Goal: Task Accomplishment & Management: Use online tool/utility

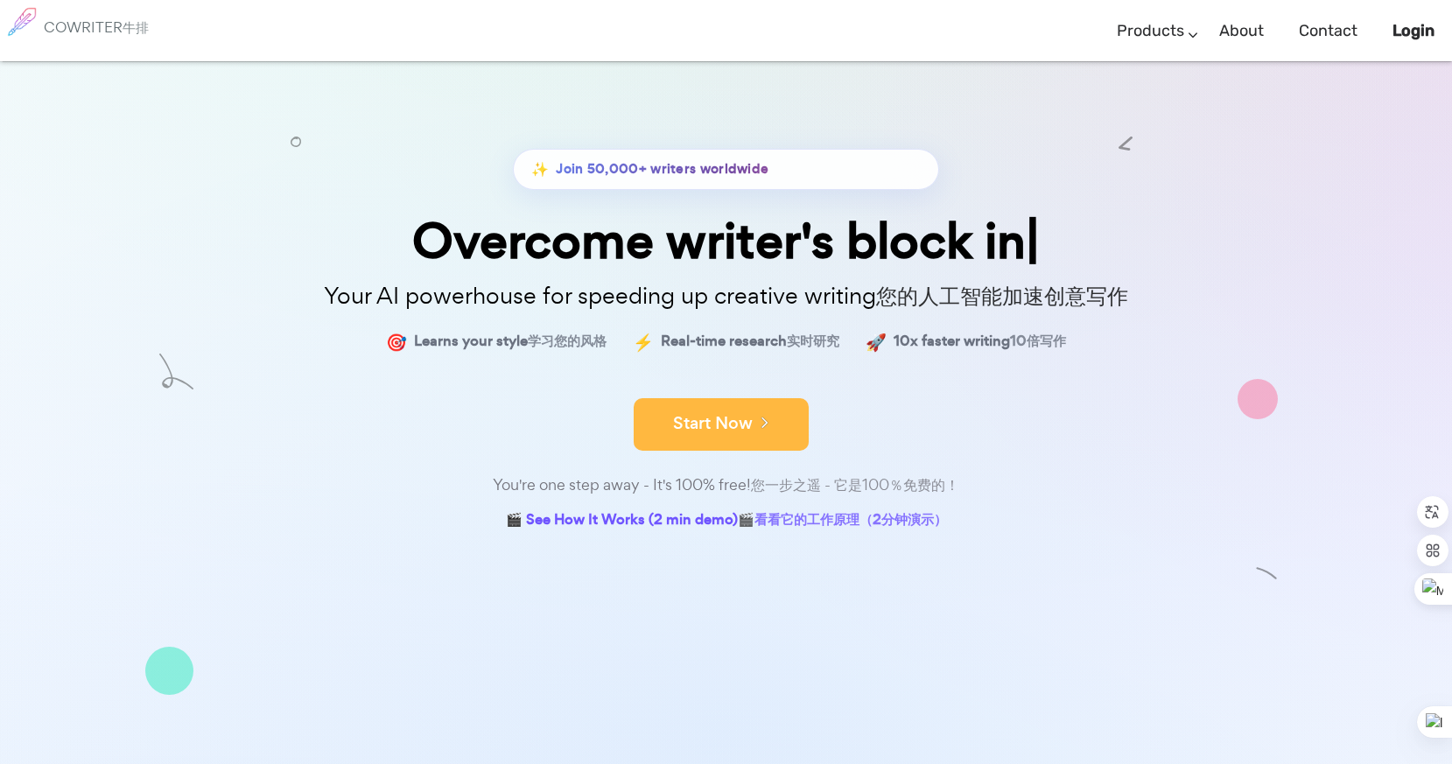
click at [719, 451] on button "Start Now" at bounding box center [721, 424] width 175 height 53
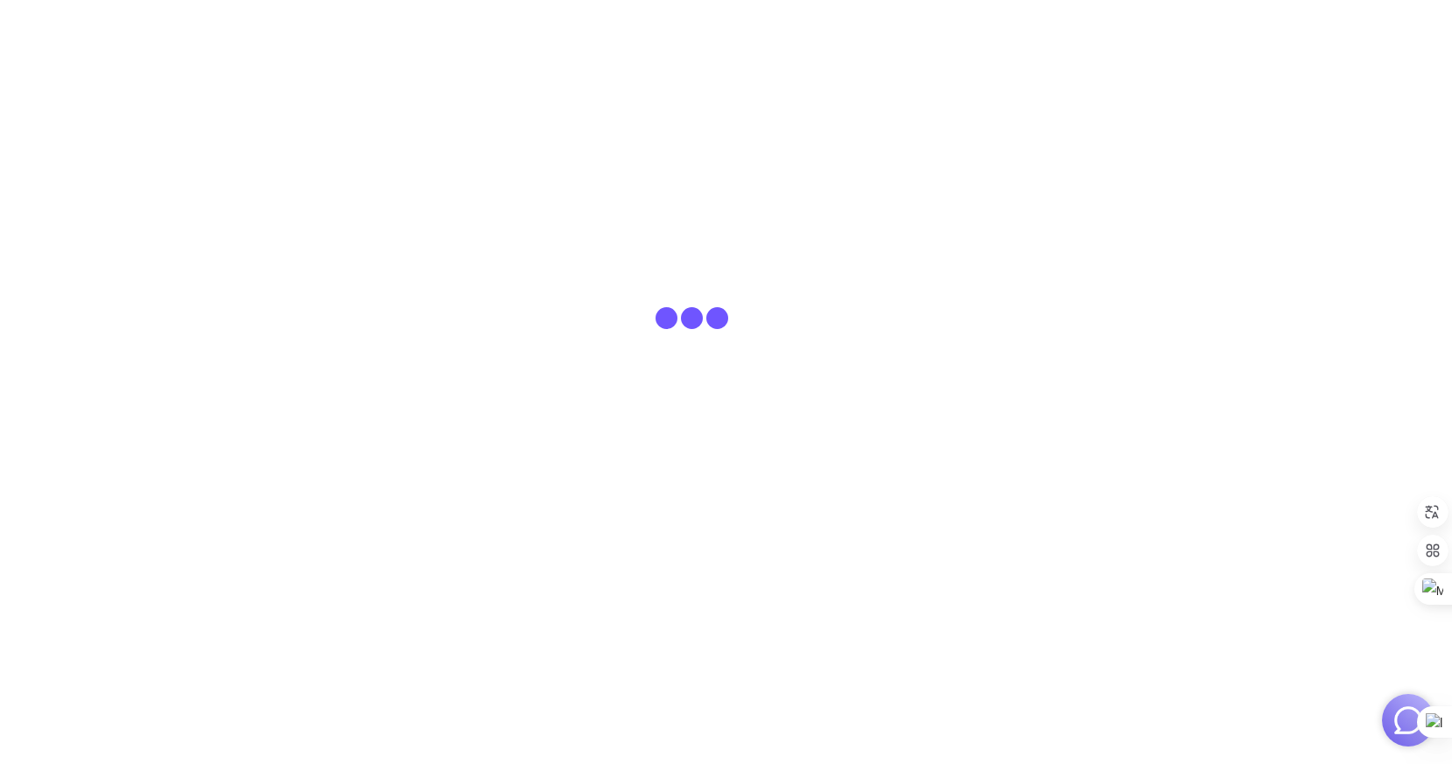
click at [597, 61] on html at bounding box center [726, 30] width 1452 height 61
